Goal: Check status: Check status

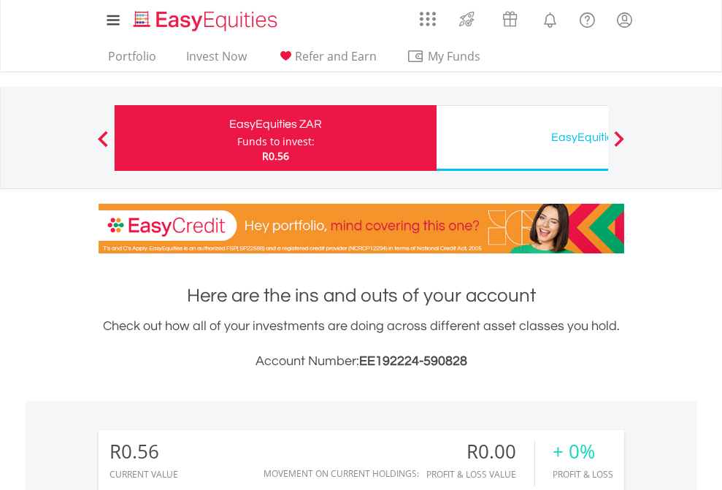
click at [237, 138] on div "Funds to invest:" at bounding box center [275, 141] width 77 height 15
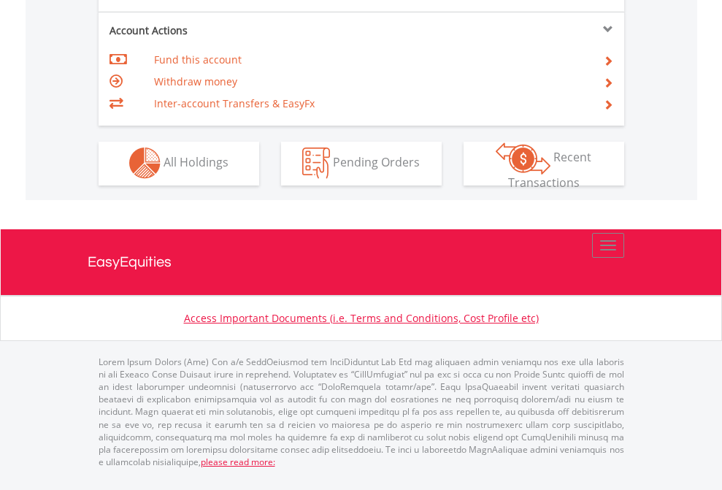
scroll to position [1366, 0]
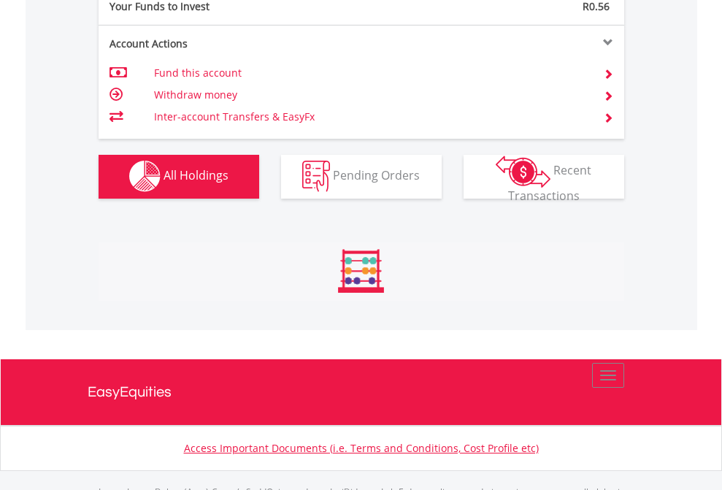
scroll to position [1446, 0]
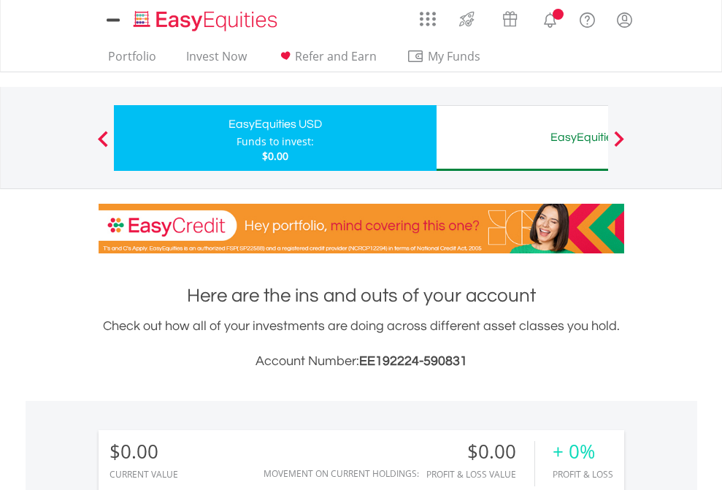
scroll to position [1085, 0]
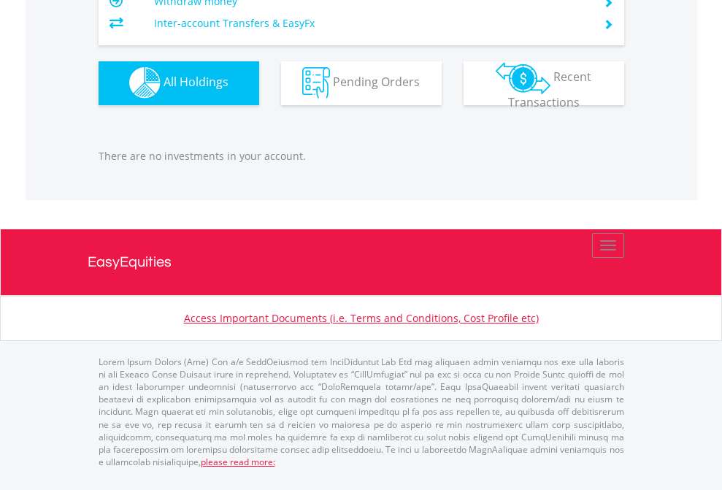
scroll to position [1446, 0]
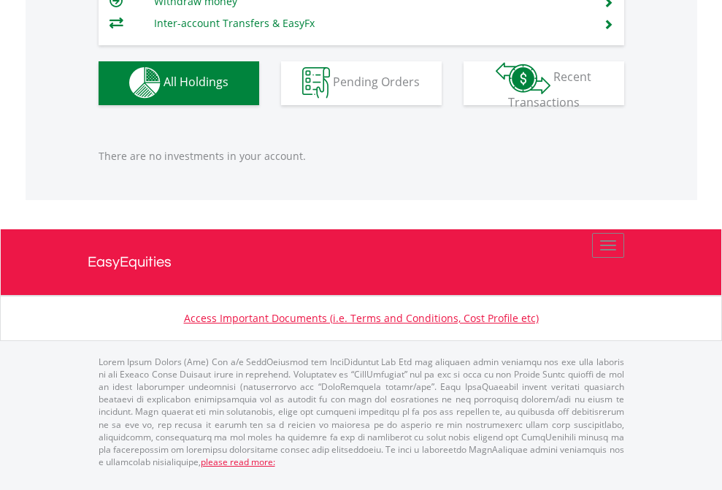
scroll to position [140, 229]
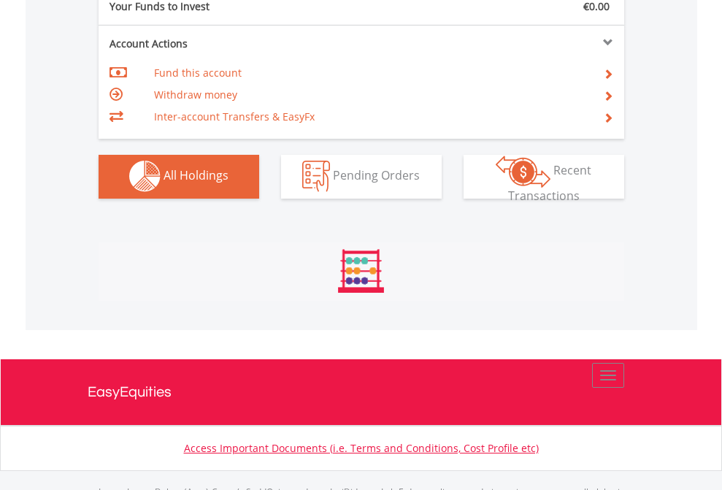
scroll to position [1446, 0]
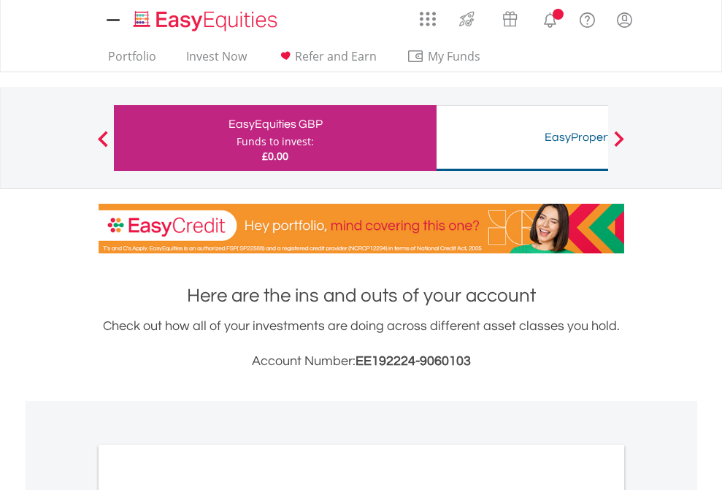
scroll to position [878, 0]
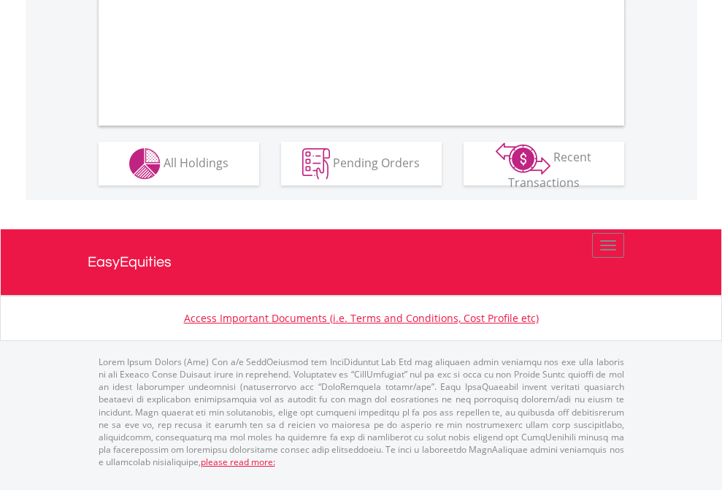
click at [164, 170] on span "All Holdings" at bounding box center [196, 162] width 65 height 16
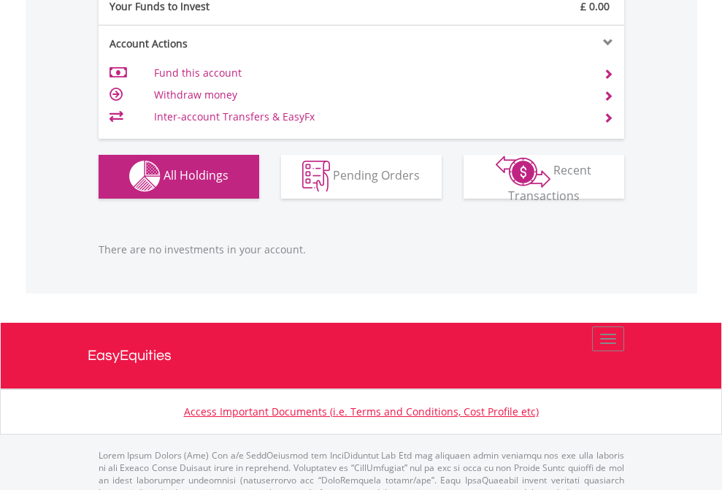
scroll to position [1446, 0]
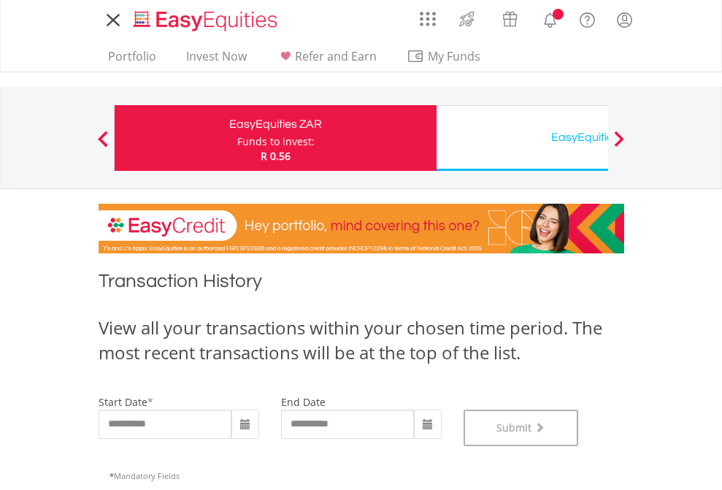
scroll to position [592, 0]
click at [522, 138] on div "EasyEquities USD" at bounding box center [598, 137] width 305 height 20
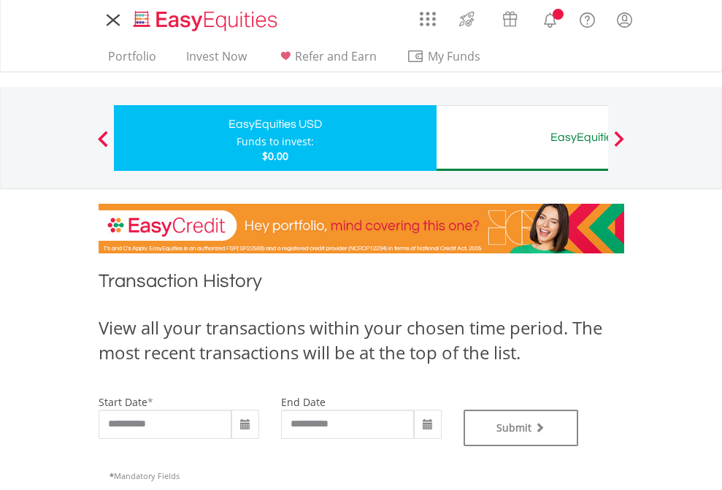
type input "**********"
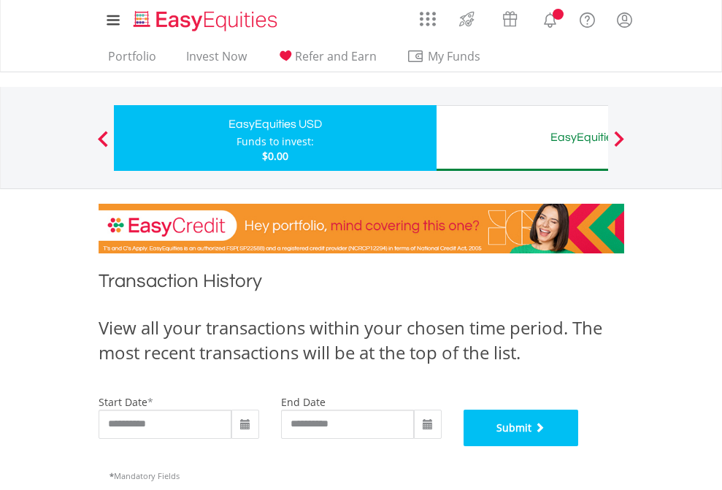
click at [579, 446] on button "Submit" at bounding box center [521, 428] width 115 height 37
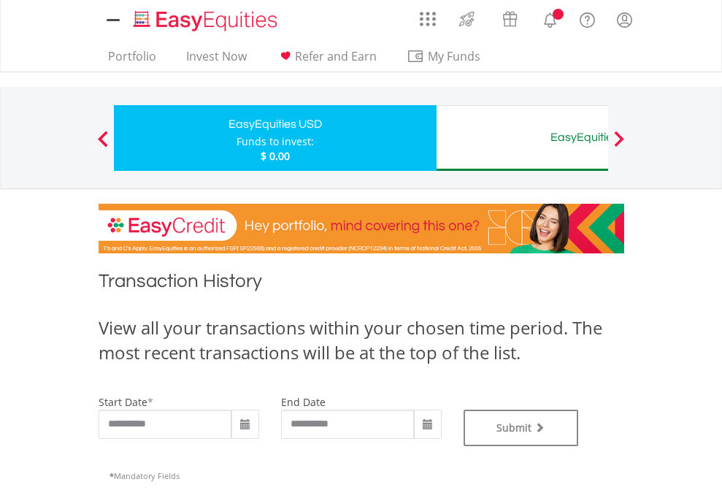
click at [522, 138] on div "EasyEquities AUD" at bounding box center [598, 137] width 305 height 20
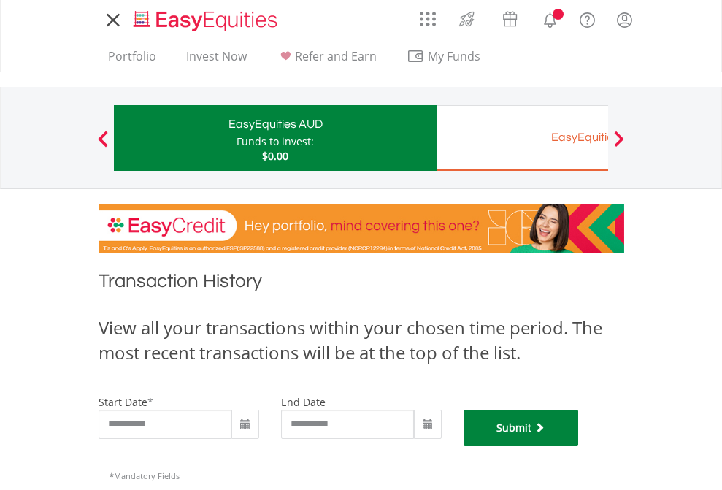
click at [579, 446] on button "Submit" at bounding box center [521, 428] width 115 height 37
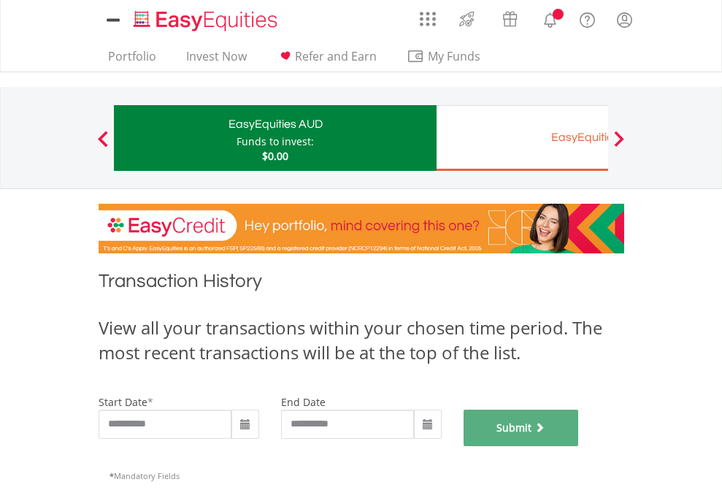
scroll to position [592, 0]
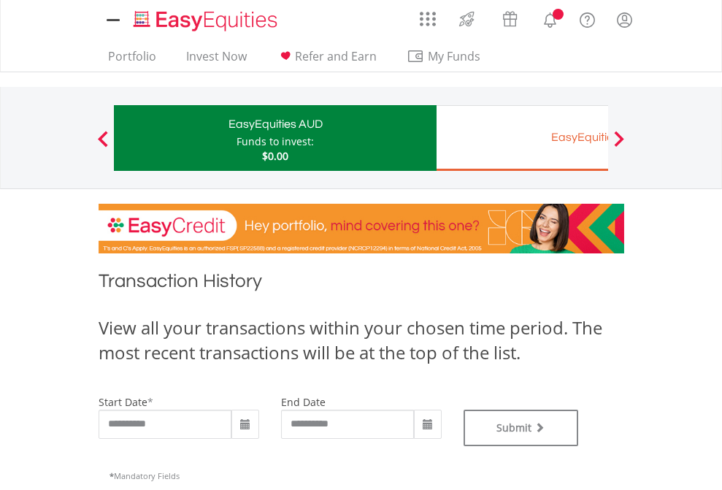
click at [522, 138] on div "EasyEquities EUR" at bounding box center [598, 137] width 305 height 20
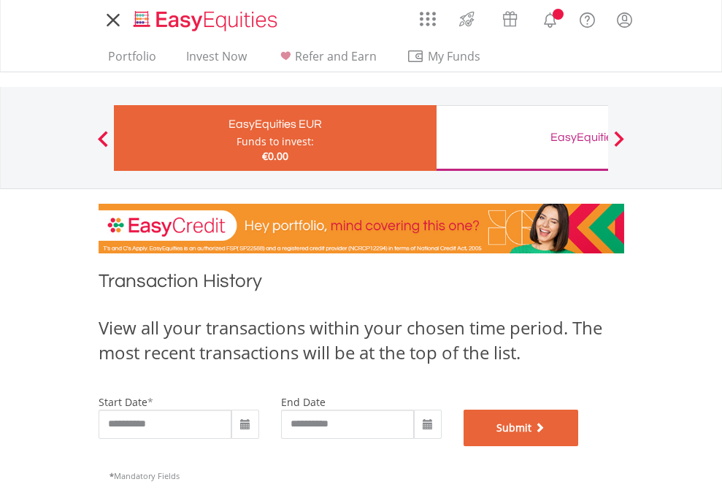
click at [579, 446] on button "Submit" at bounding box center [521, 428] width 115 height 37
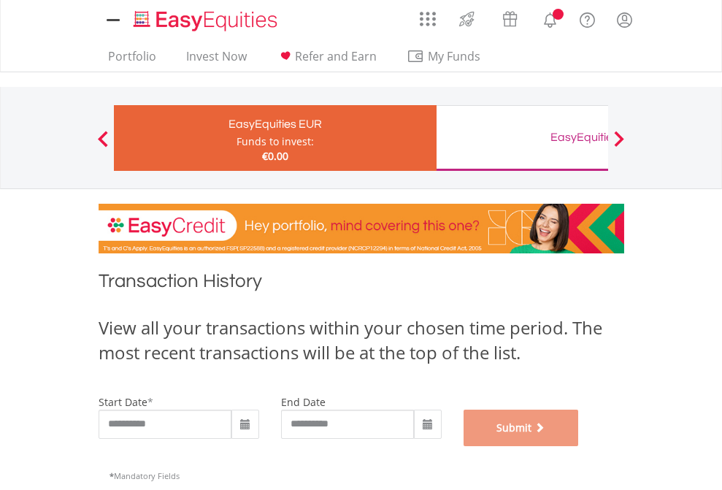
scroll to position [592, 0]
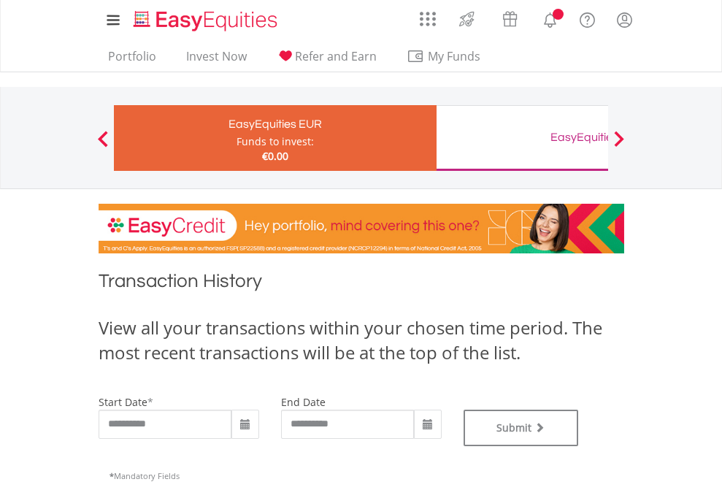
click at [522, 138] on div "EasyEquities GBP" at bounding box center [598, 137] width 305 height 20
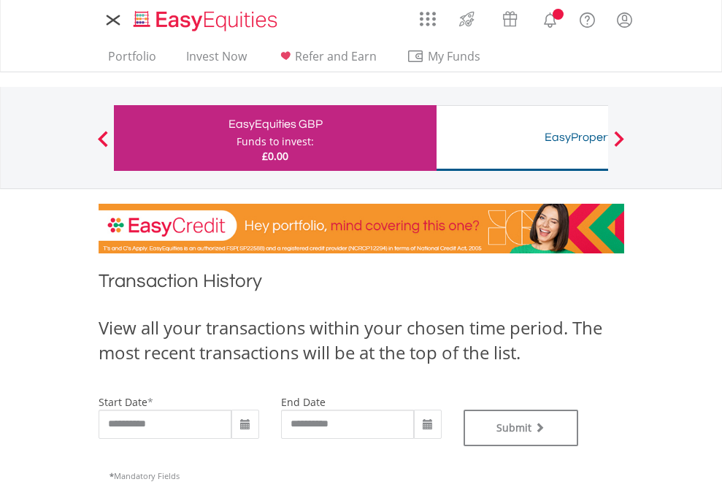
type input "**********"
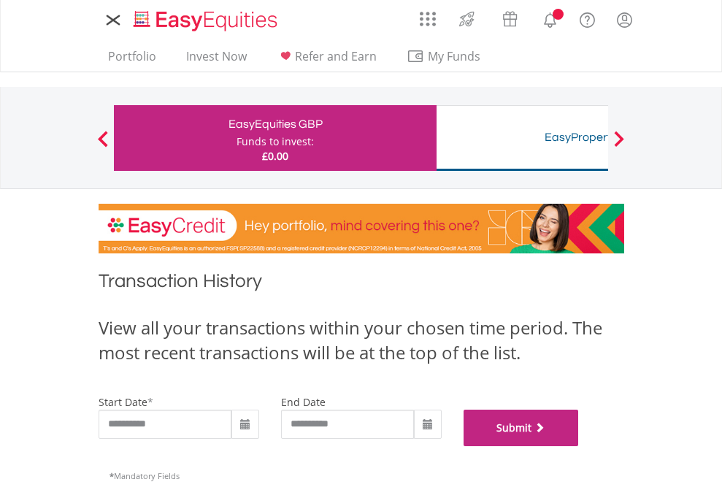
click at [579, 446] on button "Submit" at bounding box center [521, 428] width 115 height 37
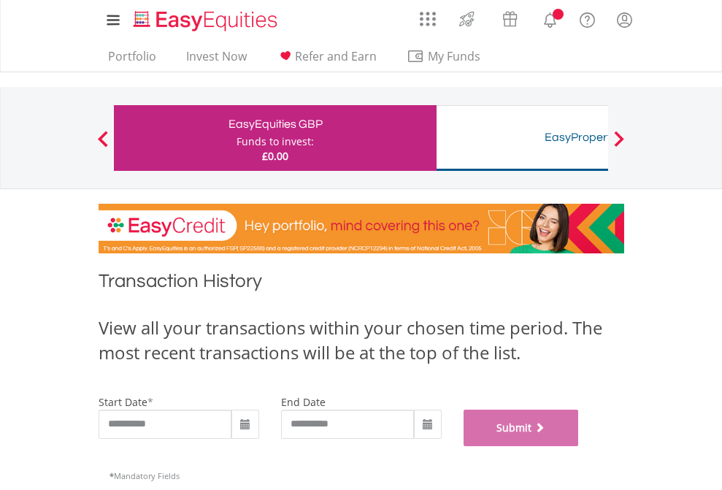
scroll to position [592, 0]
